Goal: Entertainment & Leisure: Consume media (video, audio)

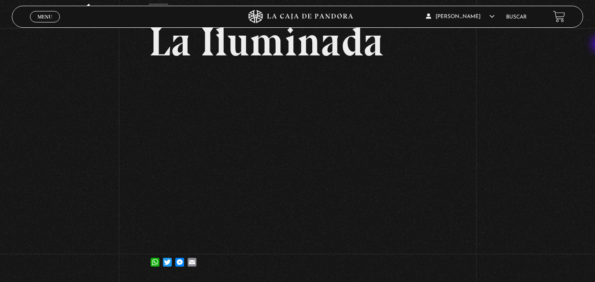
scroll to position [53, 0]
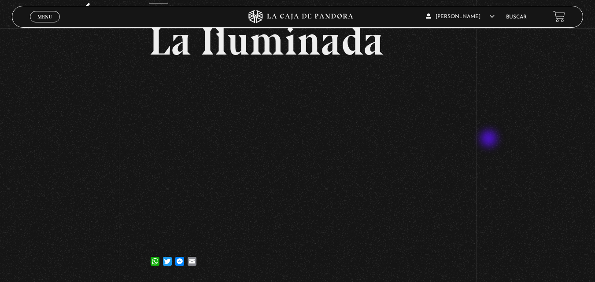
click at [490, 140] on div "Volver 18 abril, 2023 La Iluminada WhatsApp Twitter Messenger Email" at bounding box center [297, 128] width 595 height 307
click at [52, 19] on span "Menu" at bounding box center [44, 16] width 15 height 5
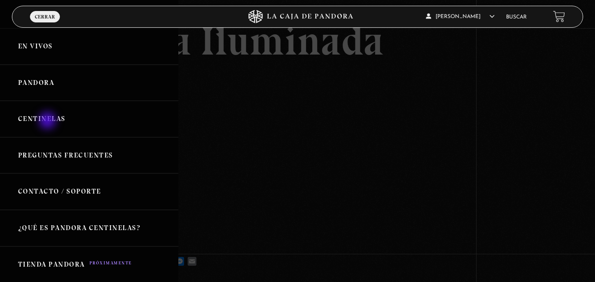
click at [48, 122] on link "Centinelas" at bounding box center [89, 119] width 178 height 37
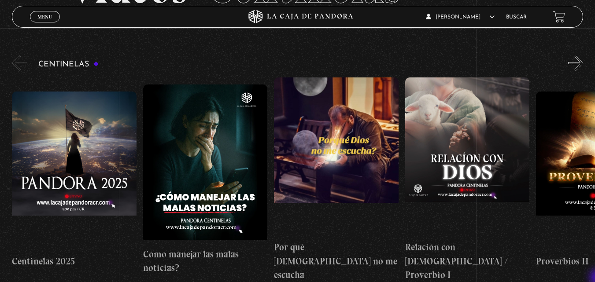
scroll to position [100, 0]
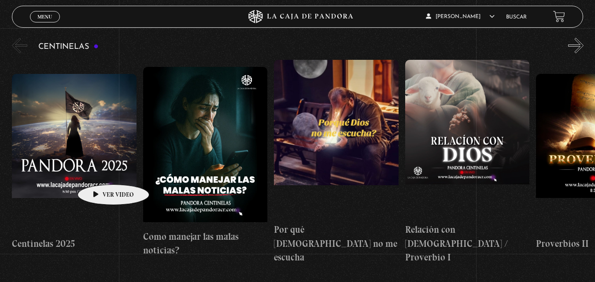
click at [100, 171] on figure at bounding box center [74, 153] width 125 height 159
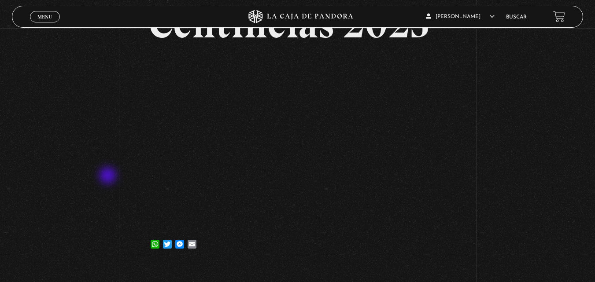
scroll to position [88, 0]
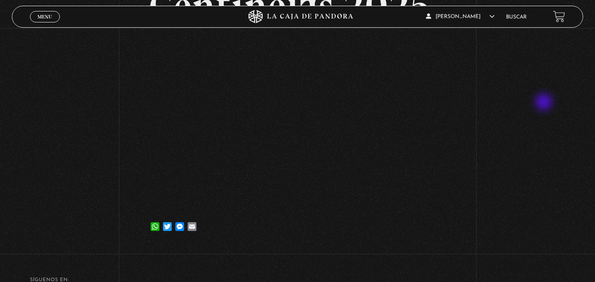
click at [544, 103] on div "Volver [DATE] Centinelas 2025 WhatsApp Twitter Messenger Email" at bounding box center [297, 93] width 595 height 307
click at [533, 133] on div "Volver 4 febrero, 2025 Centinelas 2025 WhatsApp Twitter Messenger Email" at bounding box center [297, 93] width 595 height 307
click at [25, 163] on div "Volver 4 febrero, 2025 Centinelas 2025 WhatsApp Twitter Messenger Email" at bounding box center [297, 93] width 595 height 307
click at [545, 106] on div "Volver 4 febrero, 2025 Centinelas 2025 WhatsApp Twitter Messenger Email" at bounding box center [297, 93] width 595 height 307
click at [36, 95] on div "Volver 4 febrero, 2025 Centinelas 2025 WhatsApp Twitter Messenger Email" at bounding box center [297, 93] width 595 height 307
